Goal: Navigation & Orientation: Find specific page/section

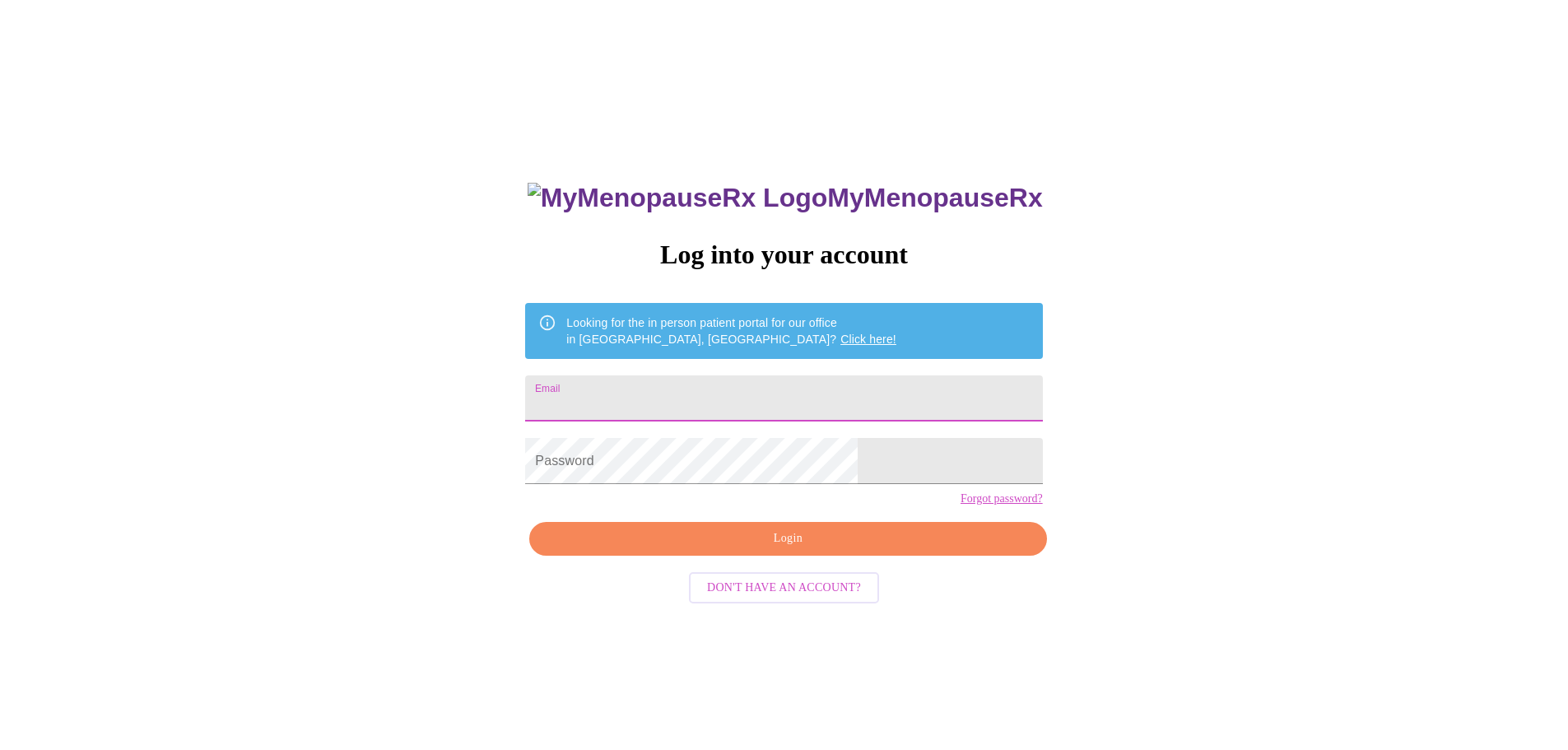
click at [713, 394] on input "Email" at bounding box center [784, 398] width 517 height 46
type input "[PERSON_NAME][EMAIL_ADDRESS][PERSON_NAME][DOMAIN_NAME]"
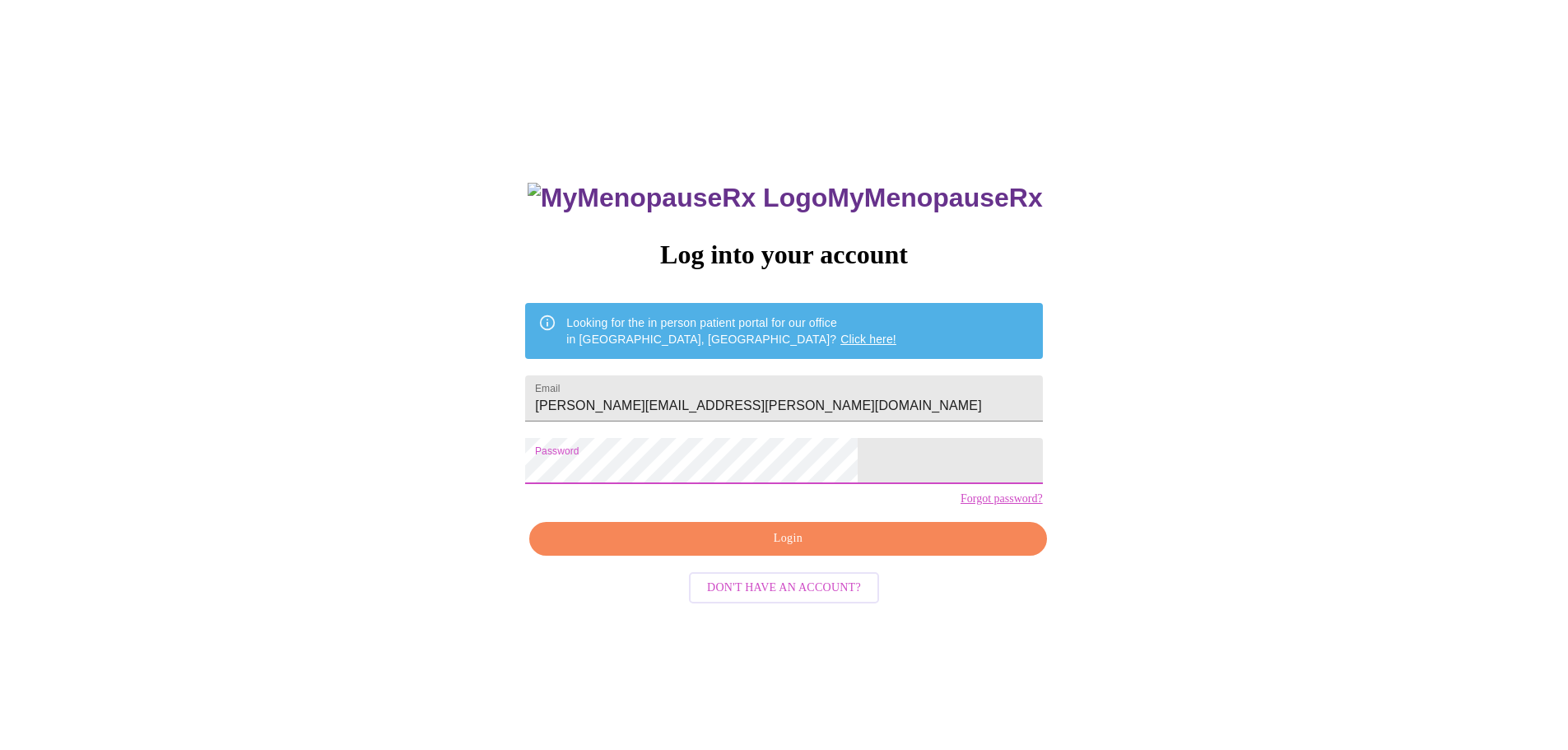
click at [733, 549] on span "Login" at bounding box center [787, 539] width 479 height 21
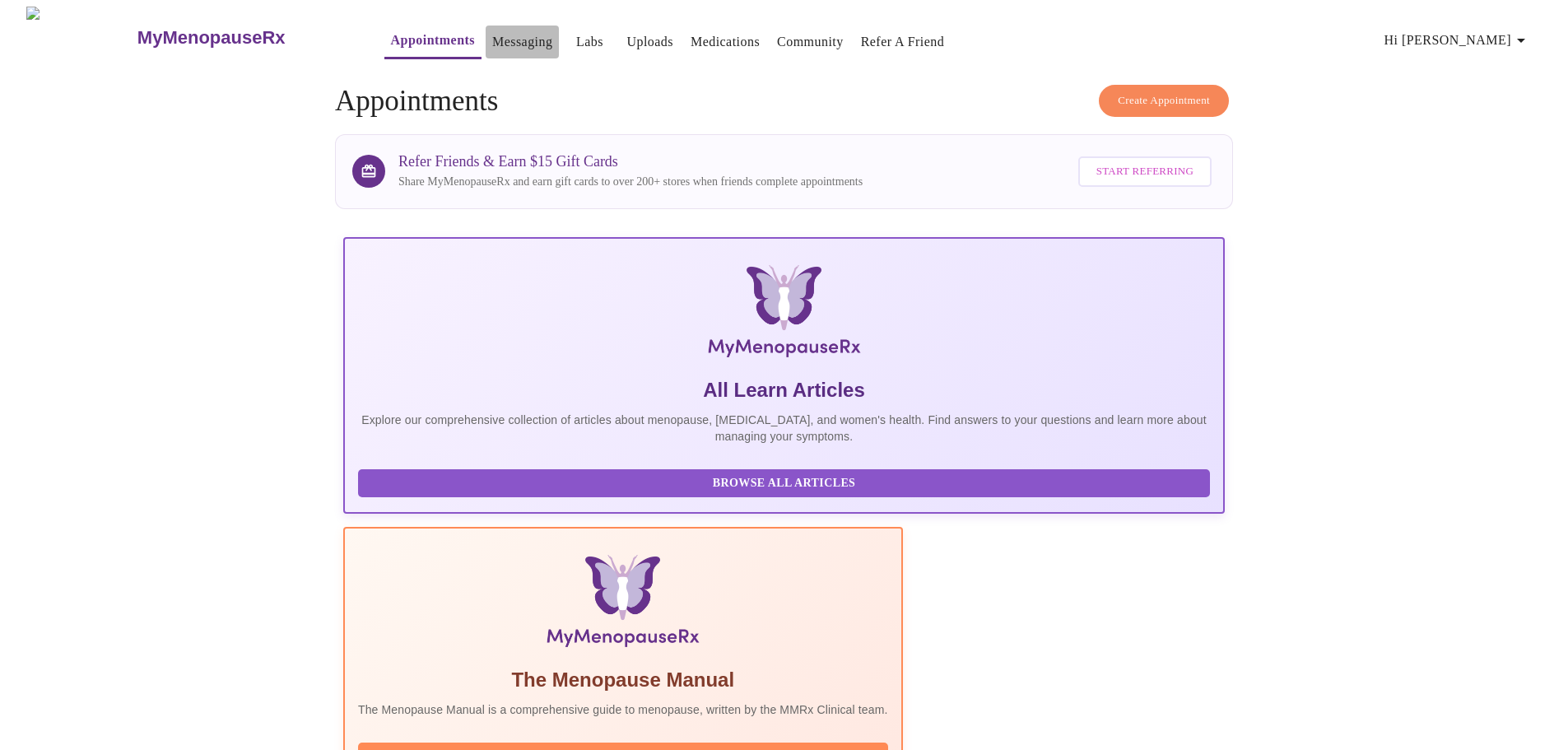
click at [493, 32] on link "Messaging" at bounding box center [522, 42] width 60 height 23
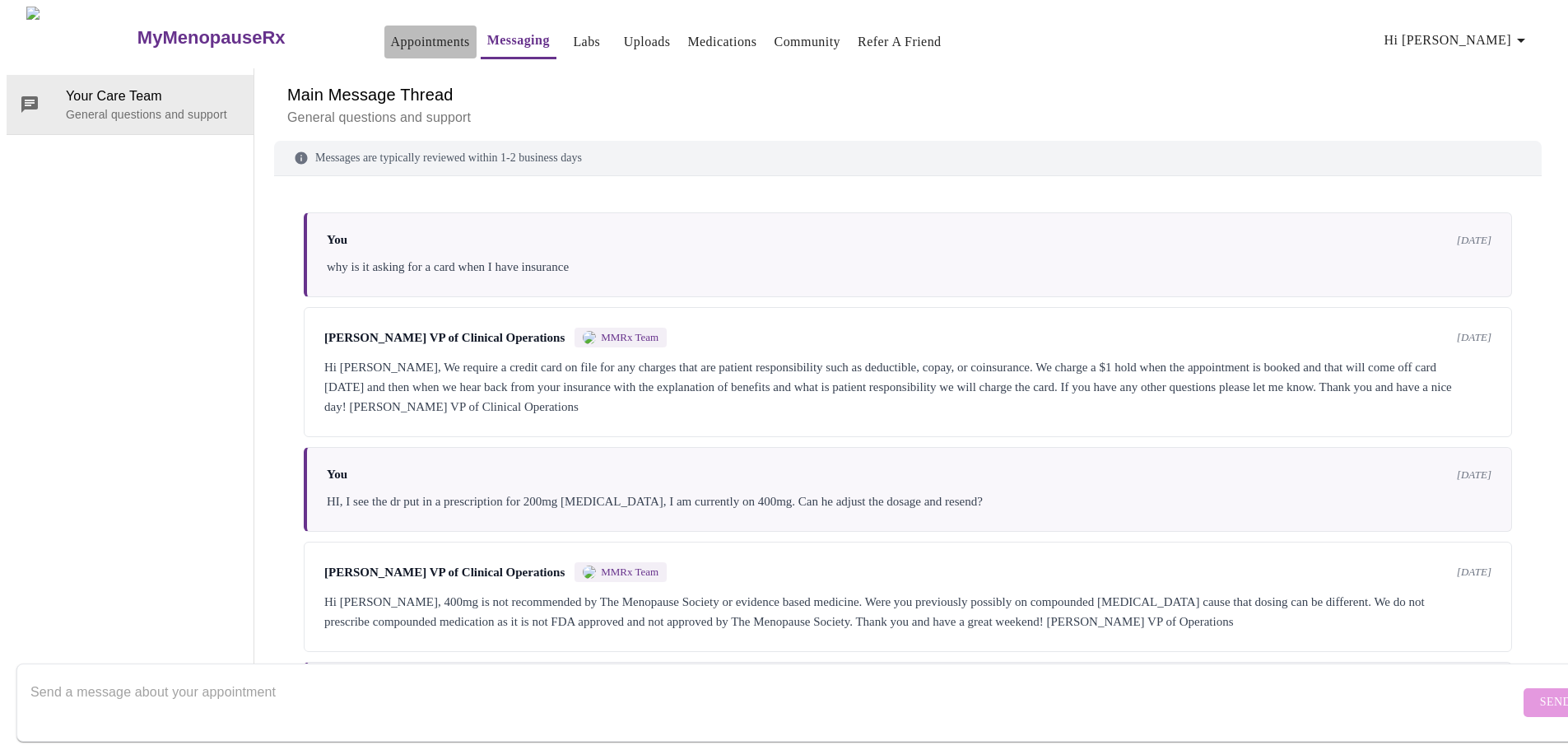
click at [393, 38] on link "Appointments" at bounding box center [431, 42] width 79 height 23
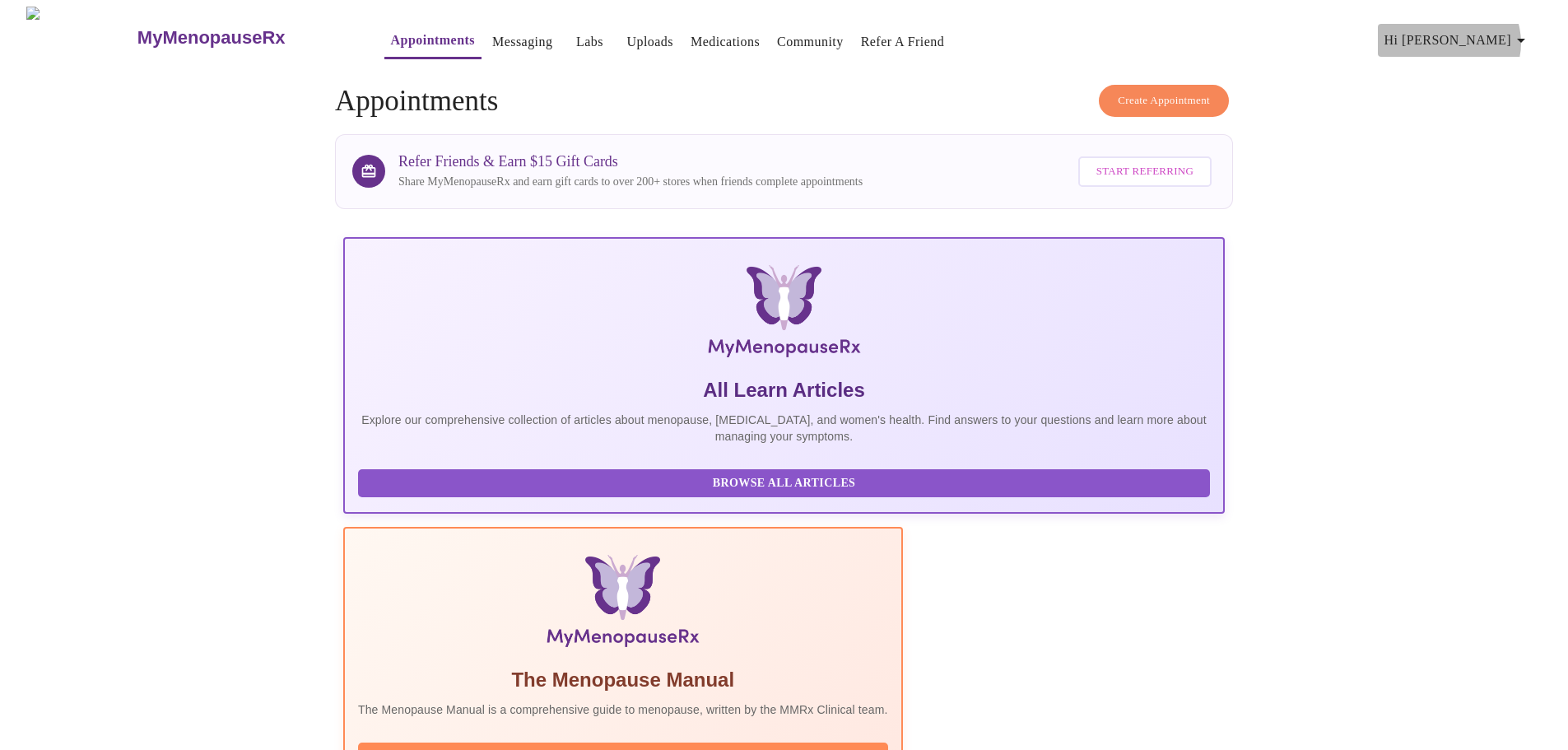
click at [1531, 36] on icon "button" at bounding box center [1521, 40] width 20 height 20
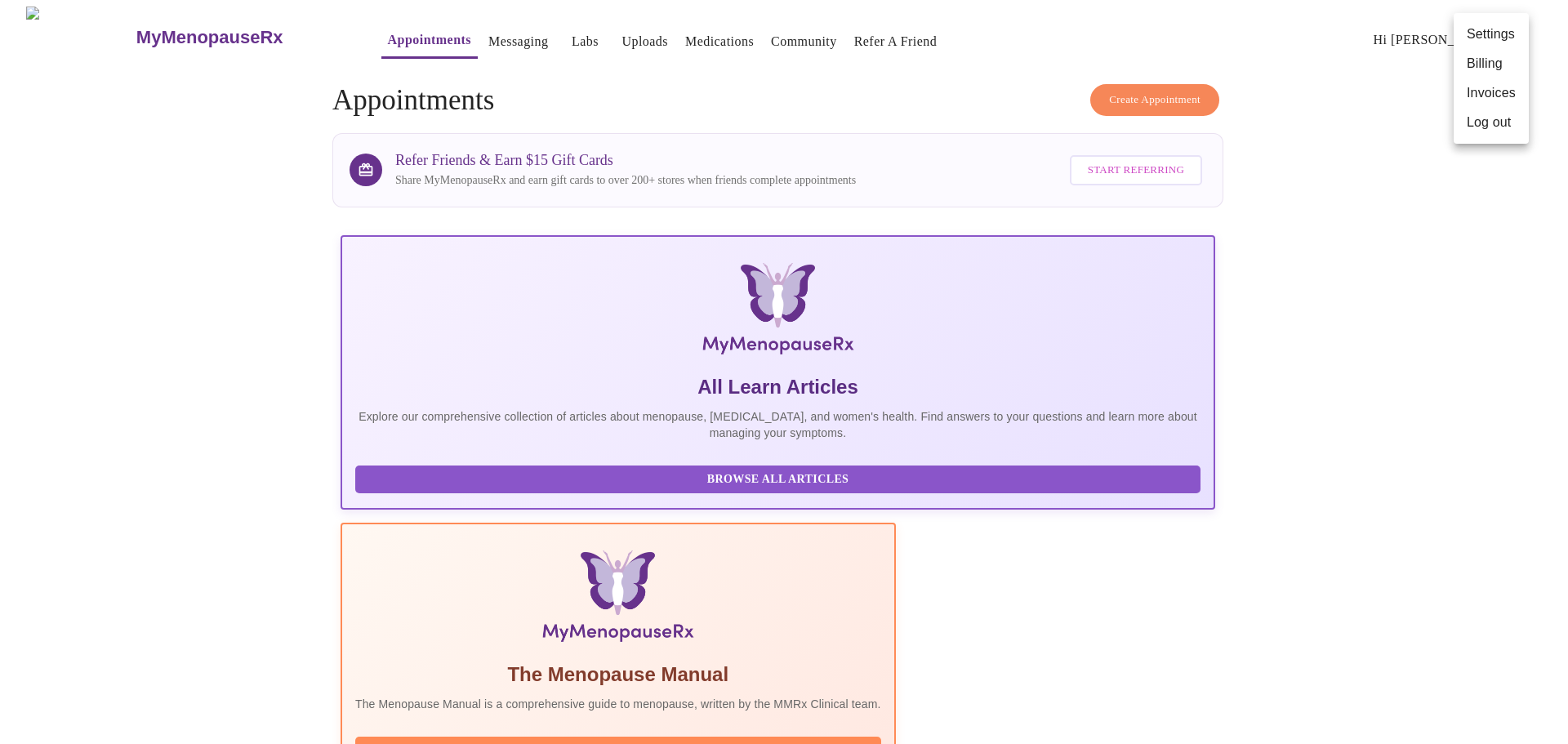
click at [1486, 306] on div at bounding box center [784, 372] width 1568 height 744
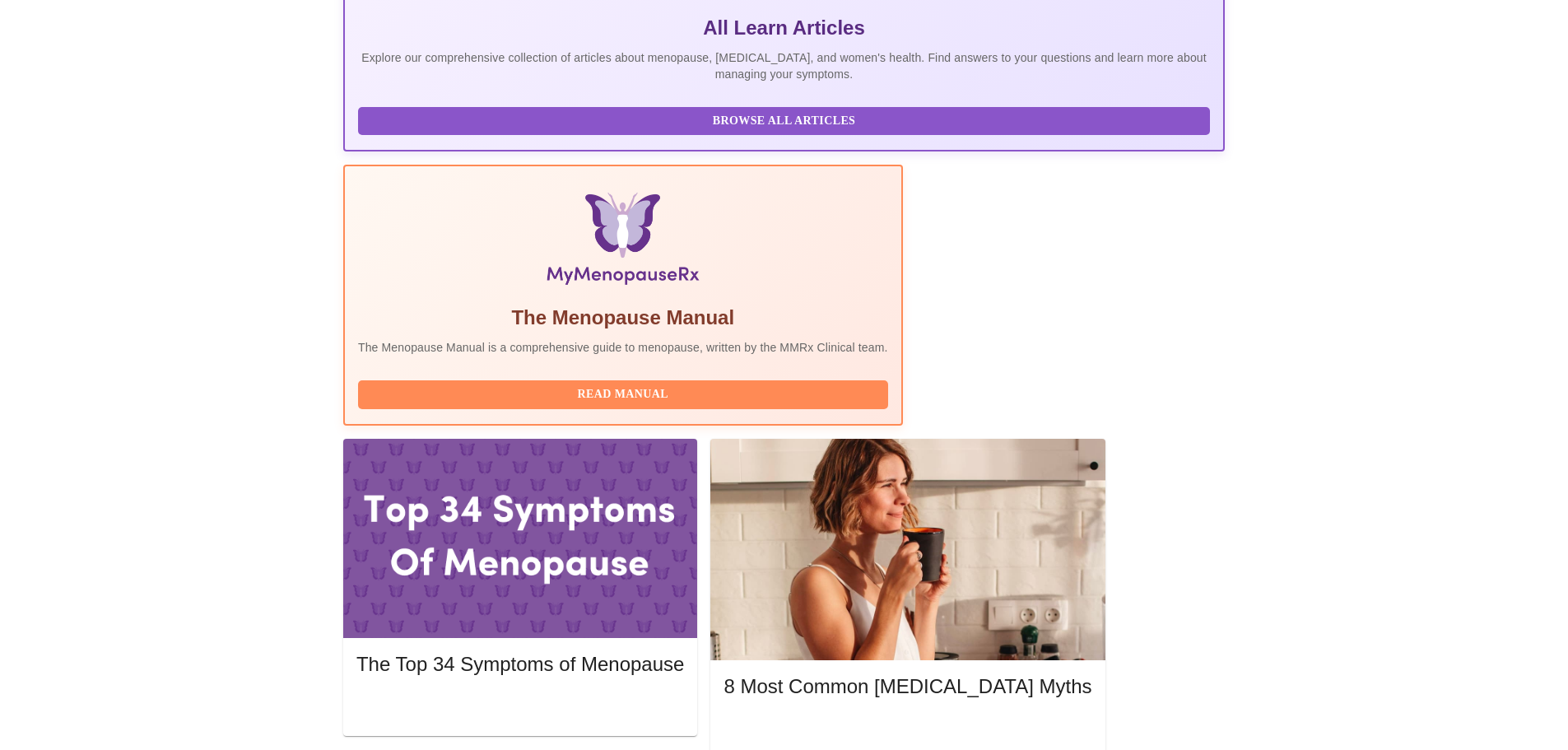
scroll to position [412, 0]
